Goal: Task Accomplishment & Management: Use online tool/utility

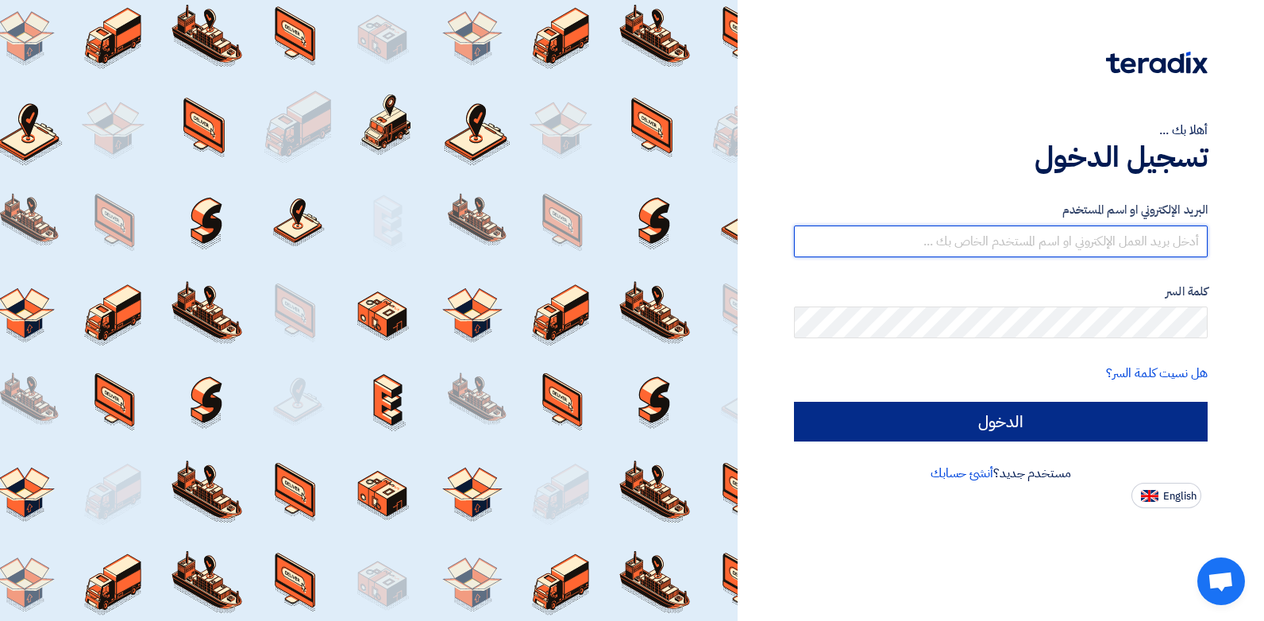
type input "[EMAIL_ADDRESS][DOMAIN_NAME]"
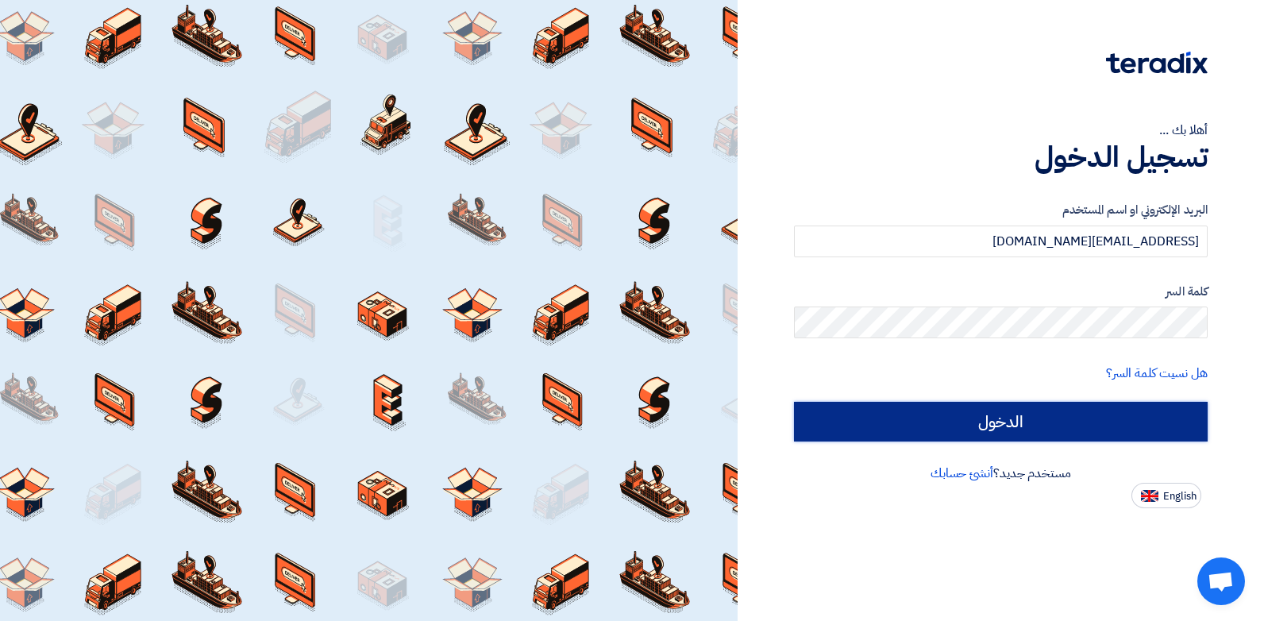
click at [1022, 429] on input "الدخول" at bounding box center [1001, 422] width 414 height 40
type input "Sign in"
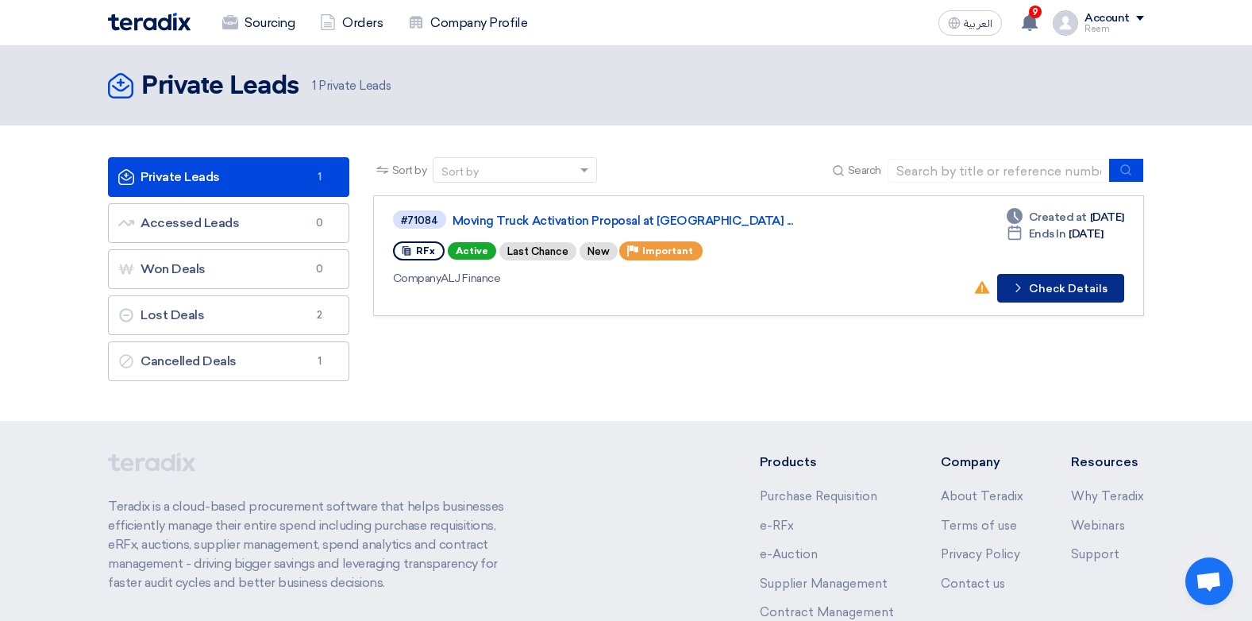
click at [1075, 294] on button "Check details Check Details" at bounding box center [1060, 288] width 127 height 29
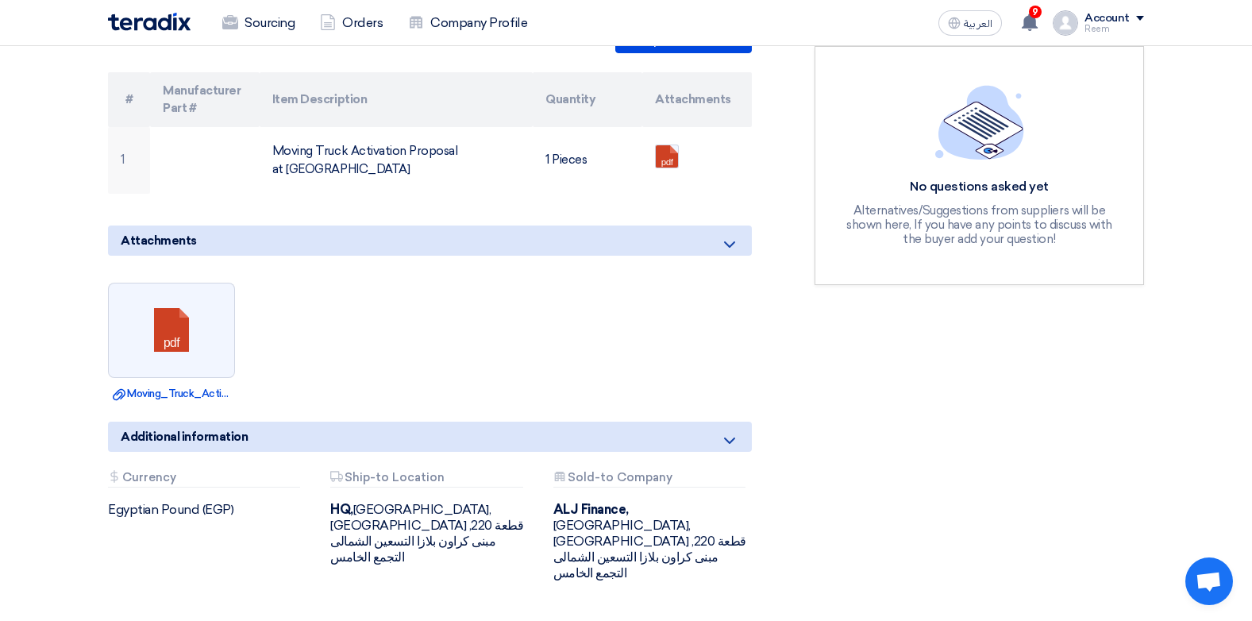
scroll to position [476, 0]
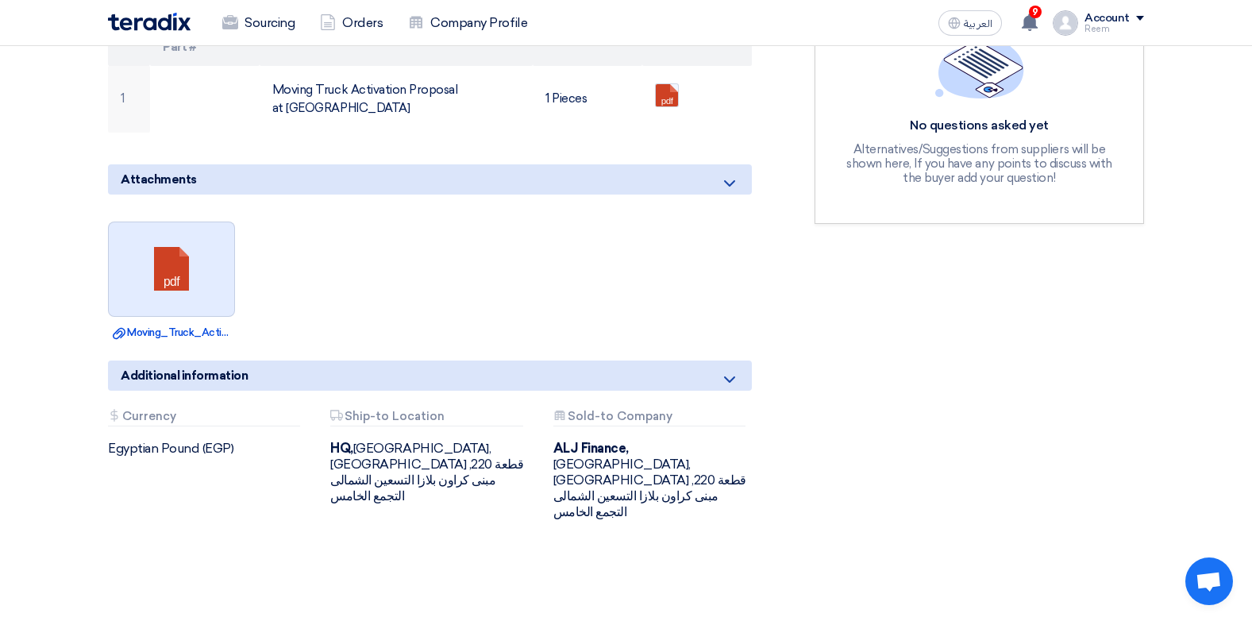
click at [172, 238] on link at bounding box center [172, 269] width 127 height 95
